Goal: Information Seeking & Learning: Compare options

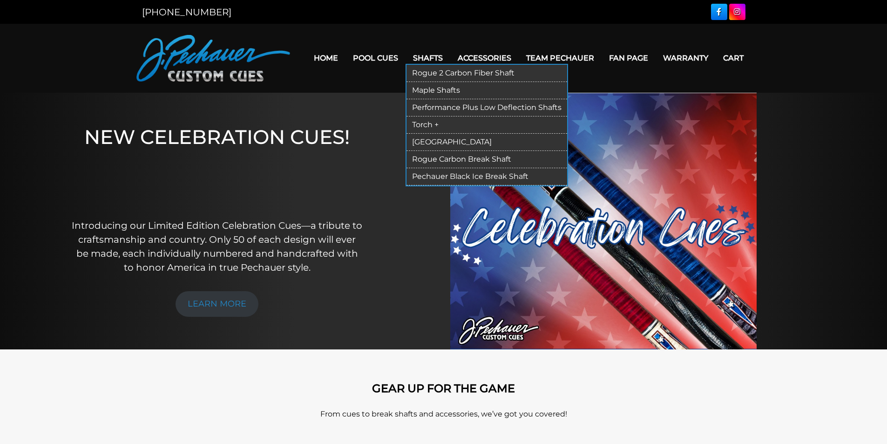
click at [476, 55] on link "Accessories" at bounding box center [484, 58] width 68 height 24
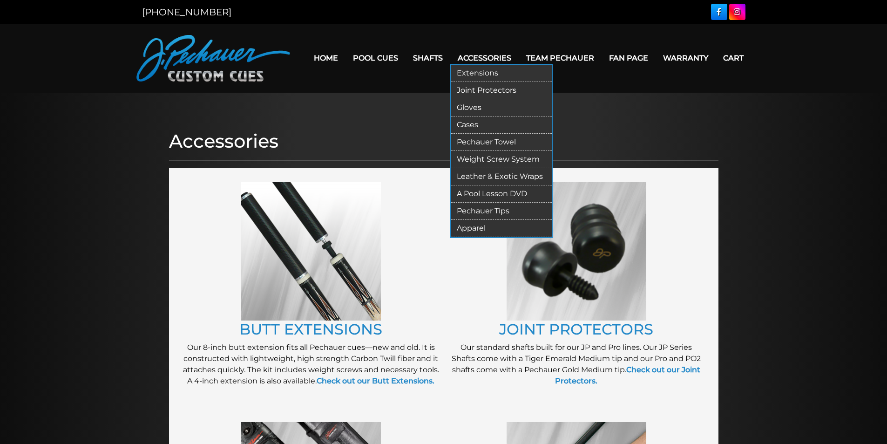
click at [492, 74] on link "Extensions" at bounding box center [501, 73] width 101 height 17
click at [475, 71] on link "Extensions" at bounding box center [501, 73] width 101 height 17
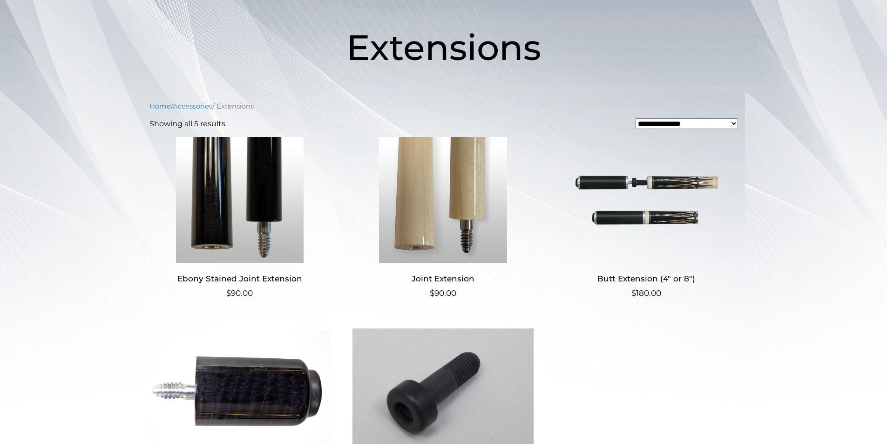
scroll to position [140, 0]
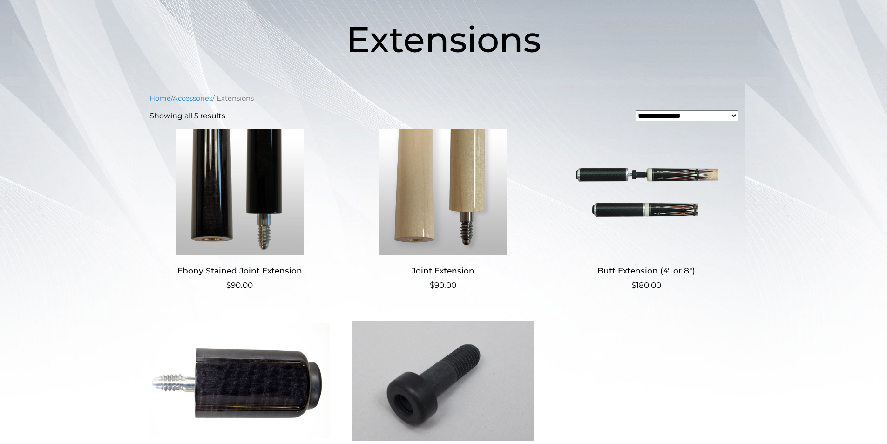
click at [688, 172] on img at bounding box center [646, 192] width 181 height 126
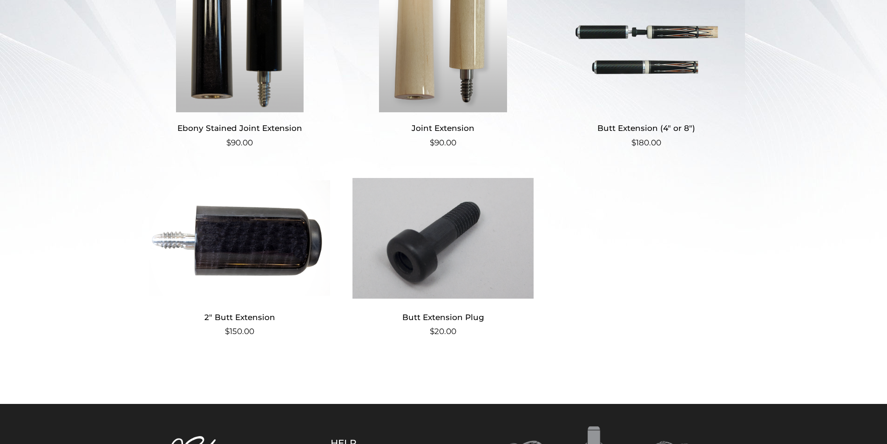
scroll to position [283, 0]
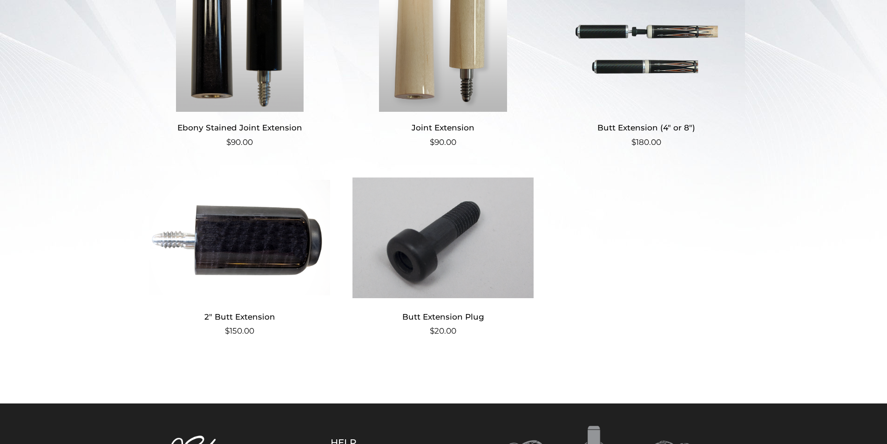
click at [260, 221] on img at bounding box center [239, 238] width 181 height 126
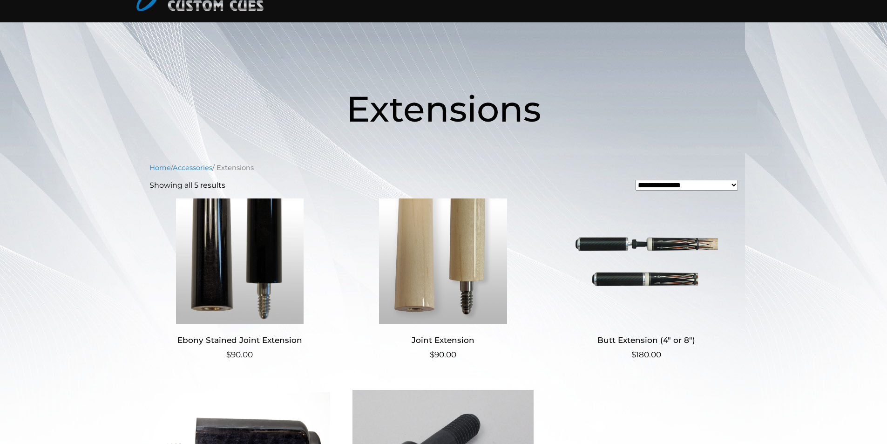
scroll to position [66, 0]
